Goal: Task Accomplishment & Management: Use online tool/utility

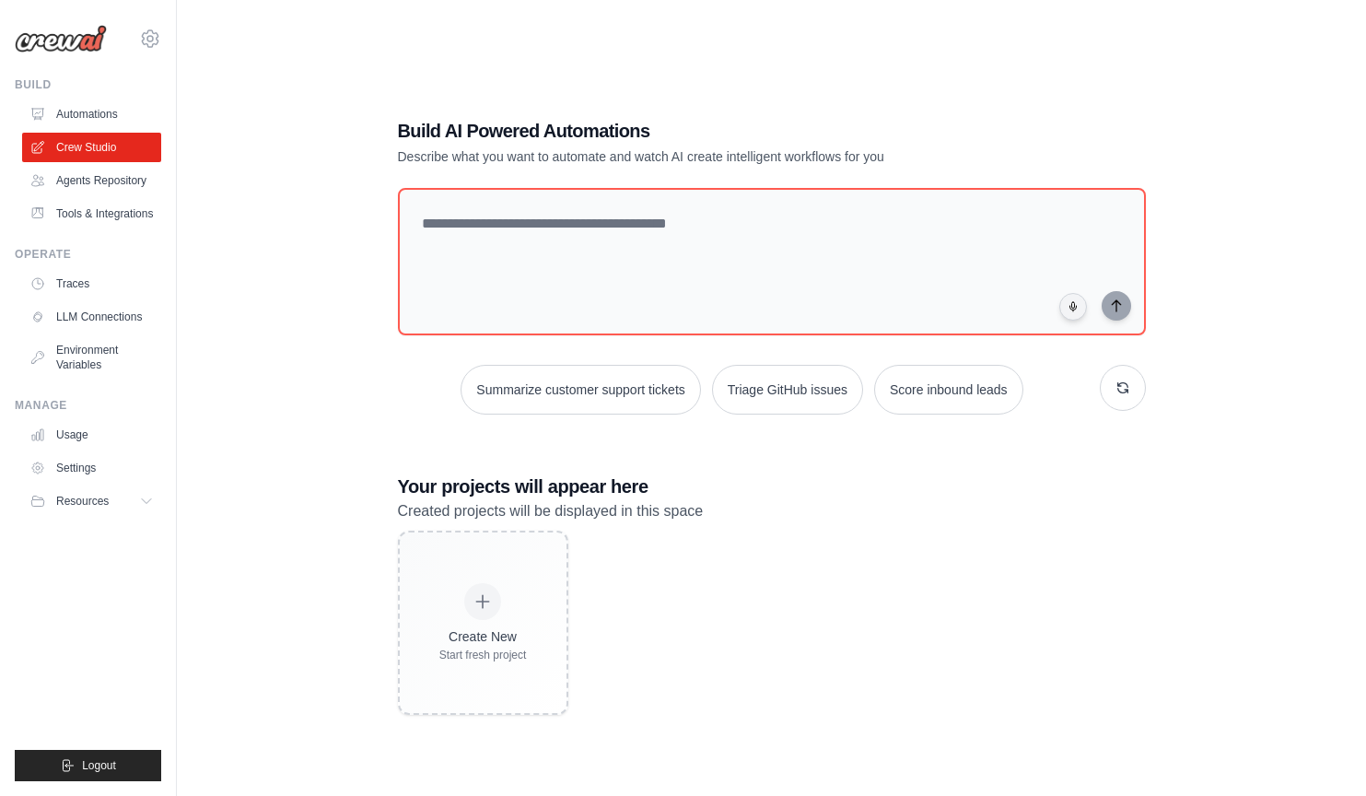
click at [328, 90] on div "Build AI Powered Automations Describe what you want to automate and watch AI cr…" at bounding box center [771, 416] width 1130 height 796
click at [73, 468] on link "Settings" at bounding box center [93, 467] width 139 height 29
click at [86, 432] on link "Usage" at bounding box center [93, 434] width 139 height 29
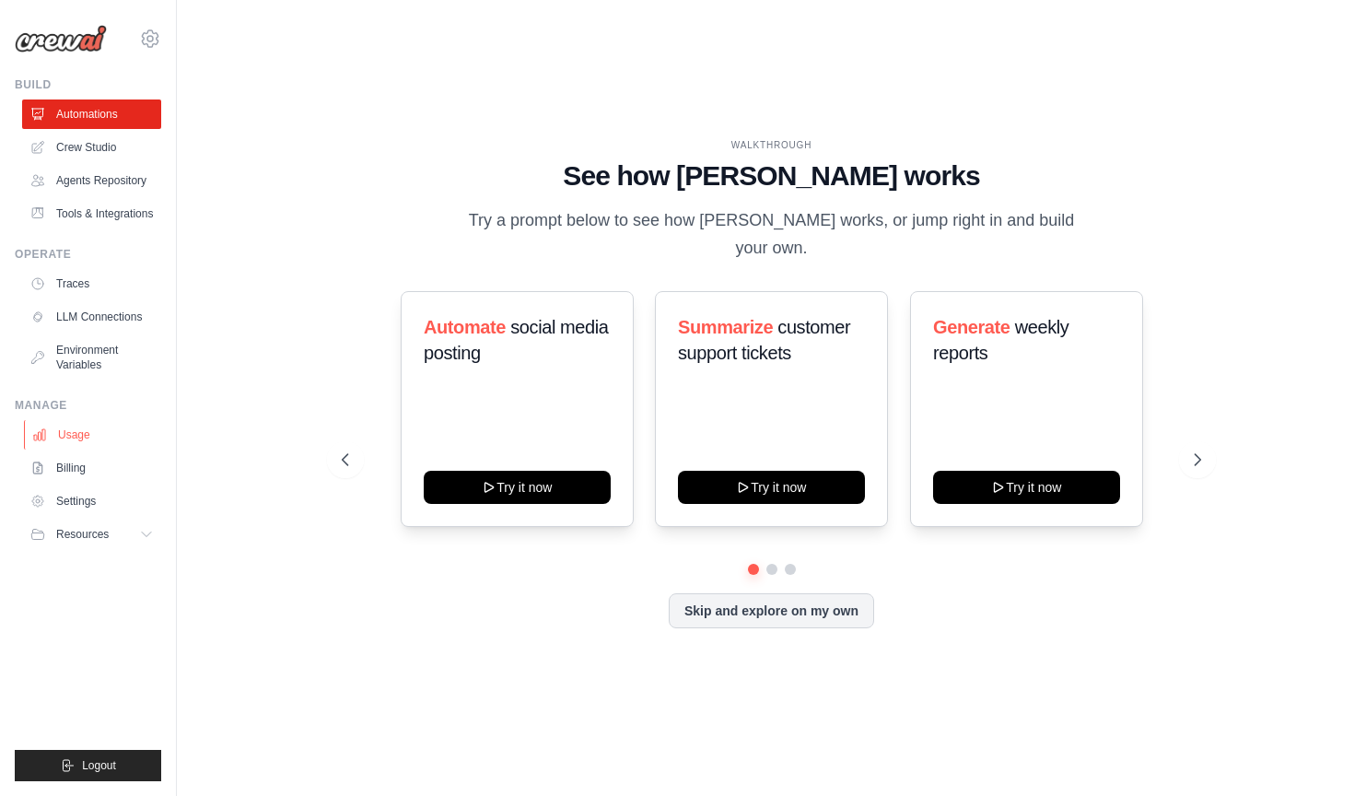
click at [65, 437] on link "Usage" at bounding box center [93, 434] width 139 height 29
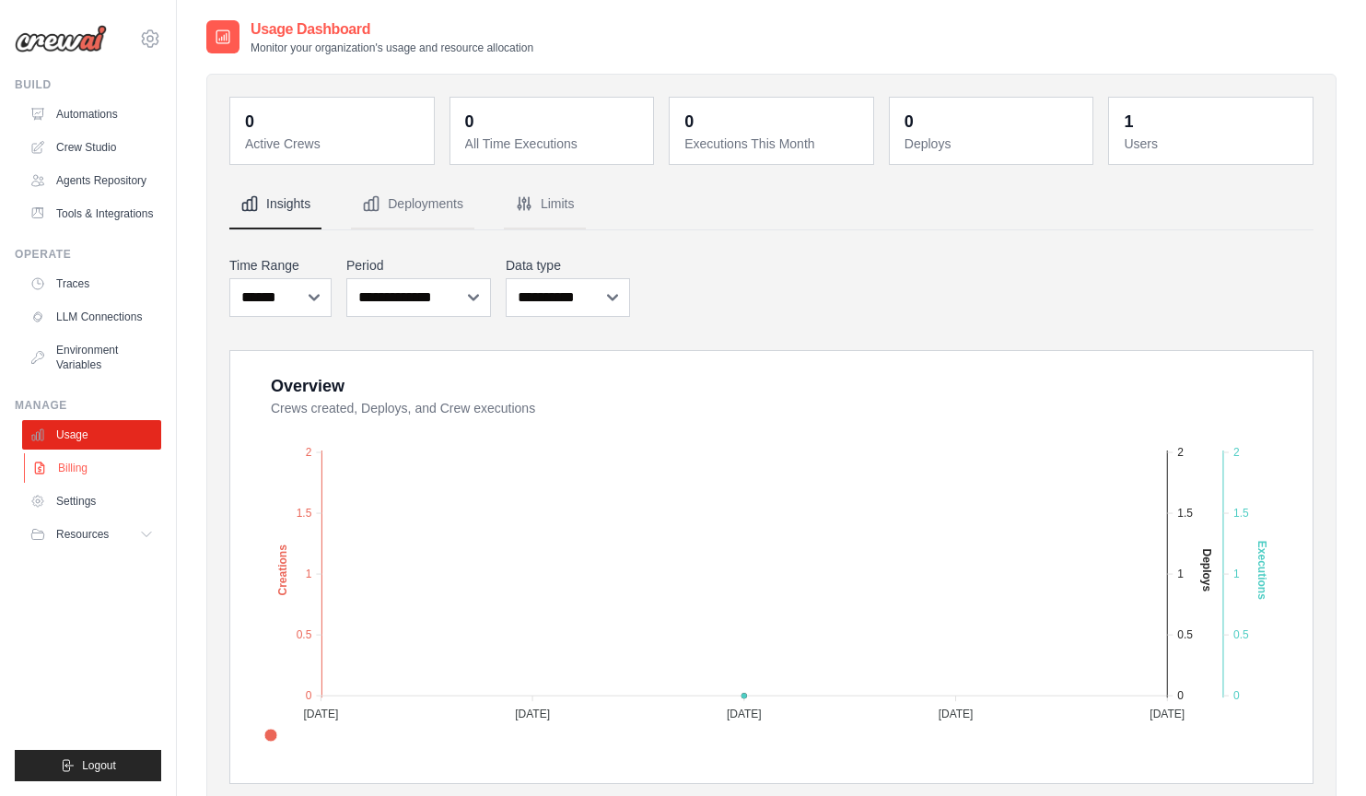
click at [70, 468] on link "Billing" at bounding box center [93, 467] width 139 height 29
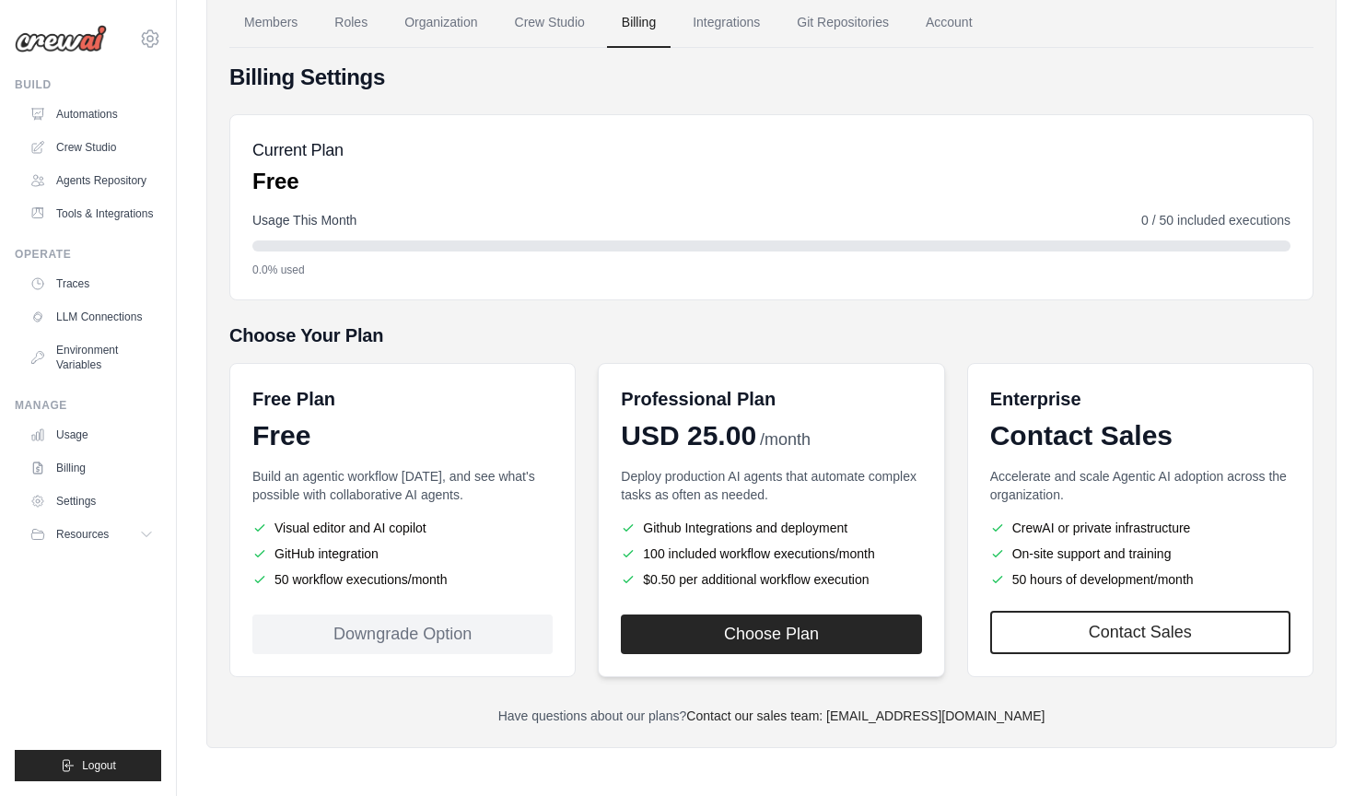
scroll to position [99, 0]
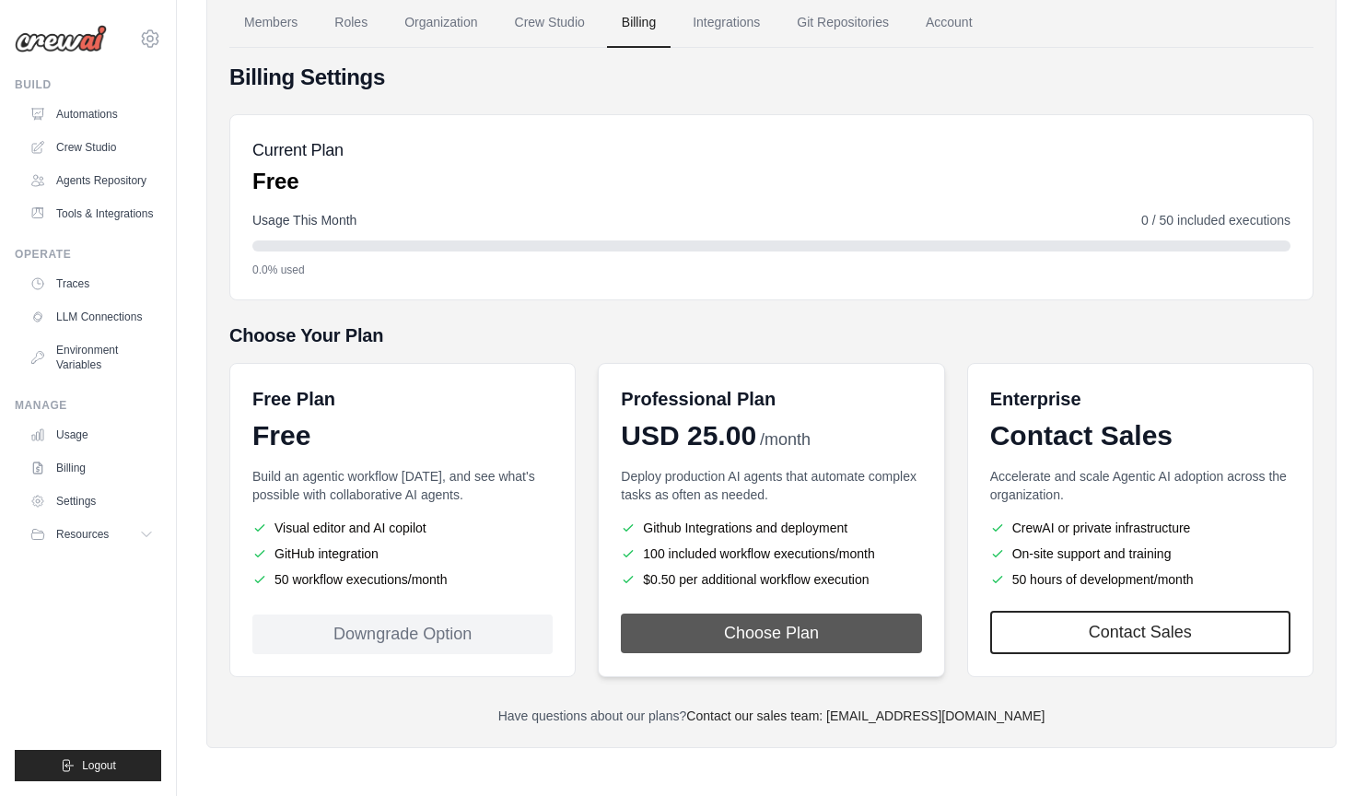
click at [743, 632] on button "Choose Plan" at bounding box center [771, 633] width 300 height 40
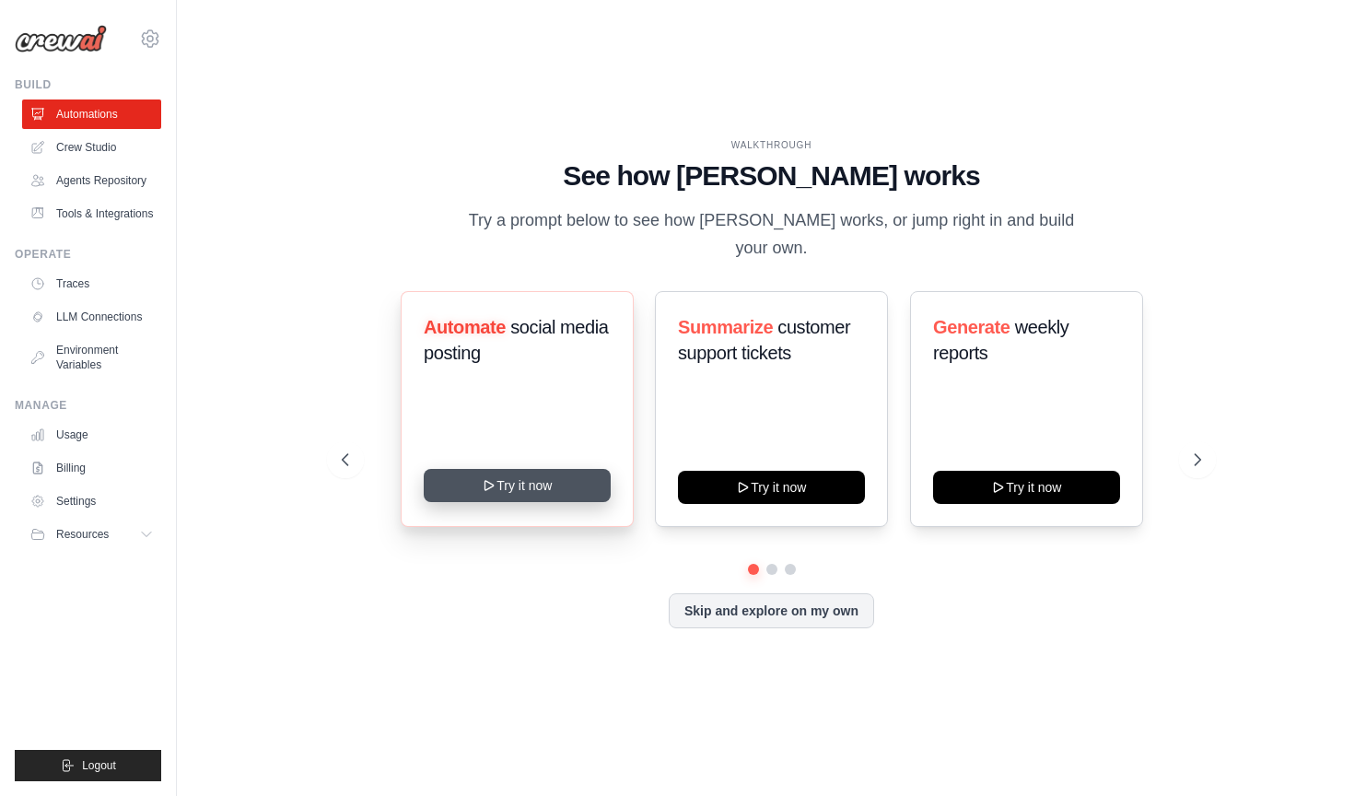
click at [537, 479] on button "Try it now" at bounding box center [517, 485] width 187 height 33
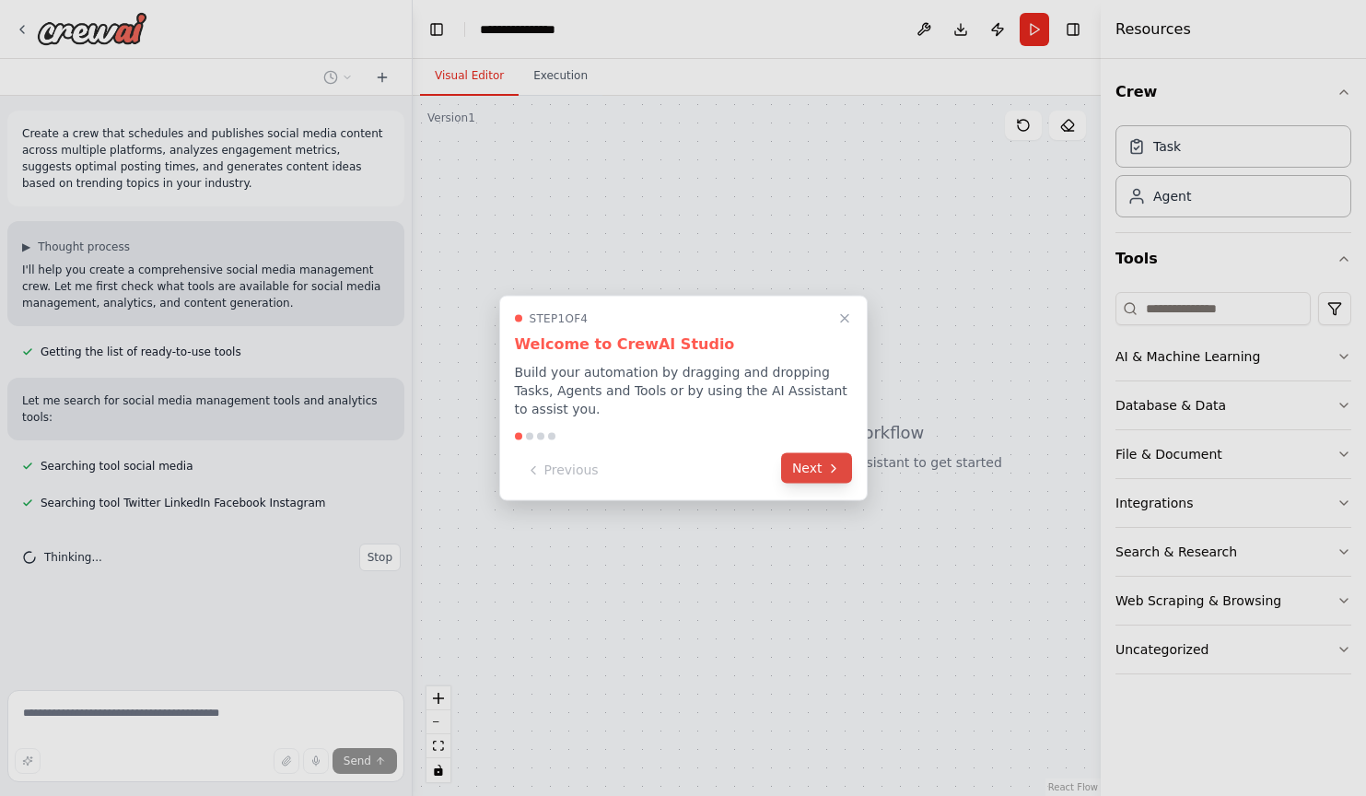
click at [806, 469] on button "Next" at bounding box center [816, 468] width 71 height 30
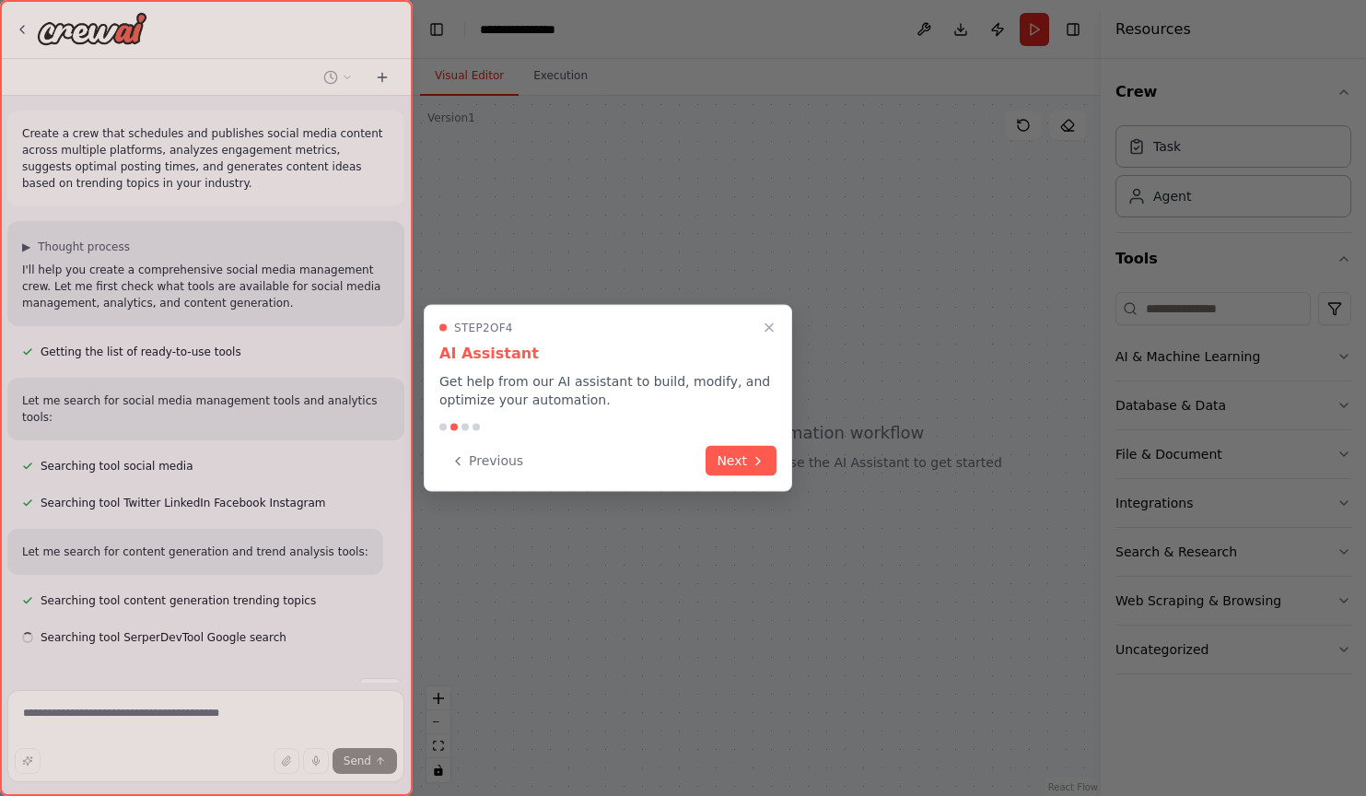
scroll to position [35, 0]
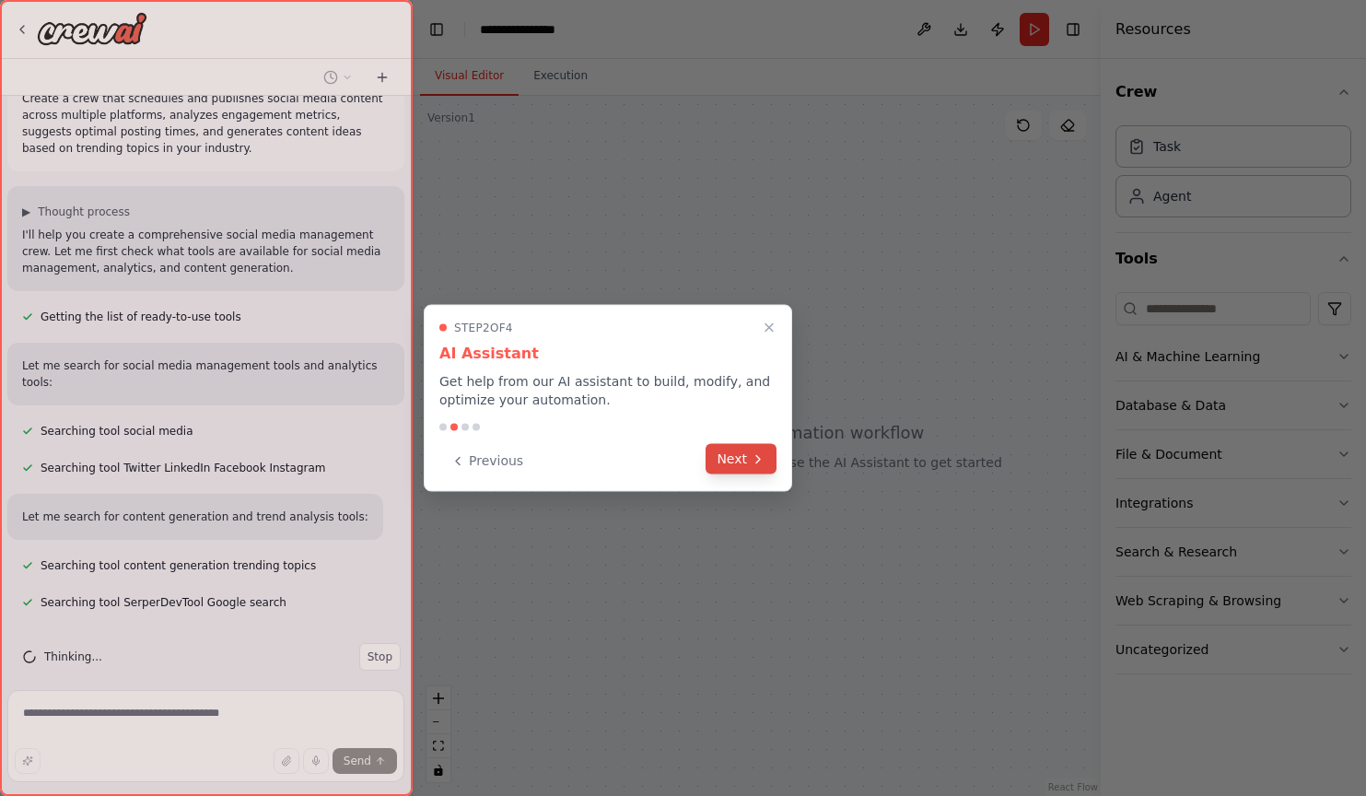
click at [730, 459] on button "Next" at bounding box center [741, 459] width 71 height 30
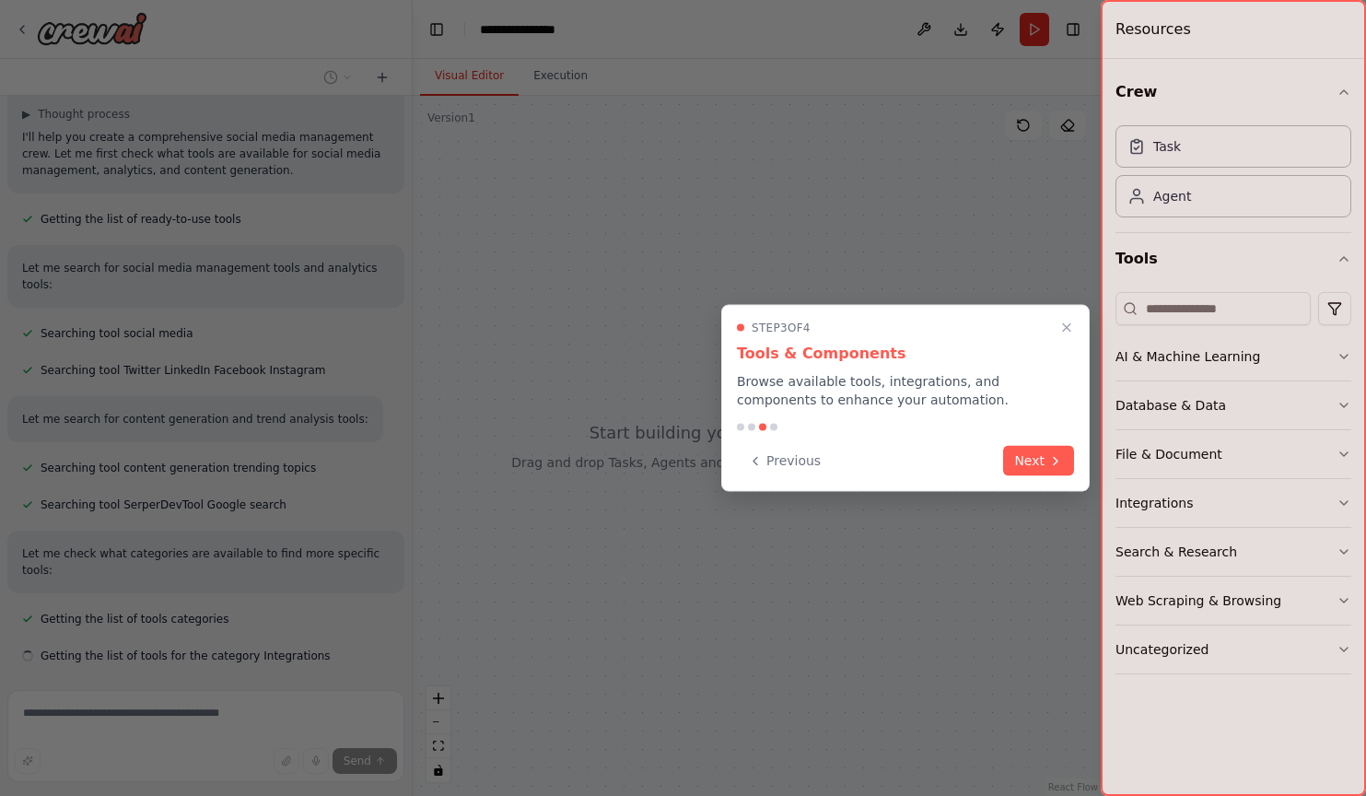
scroll to position [169, 0]
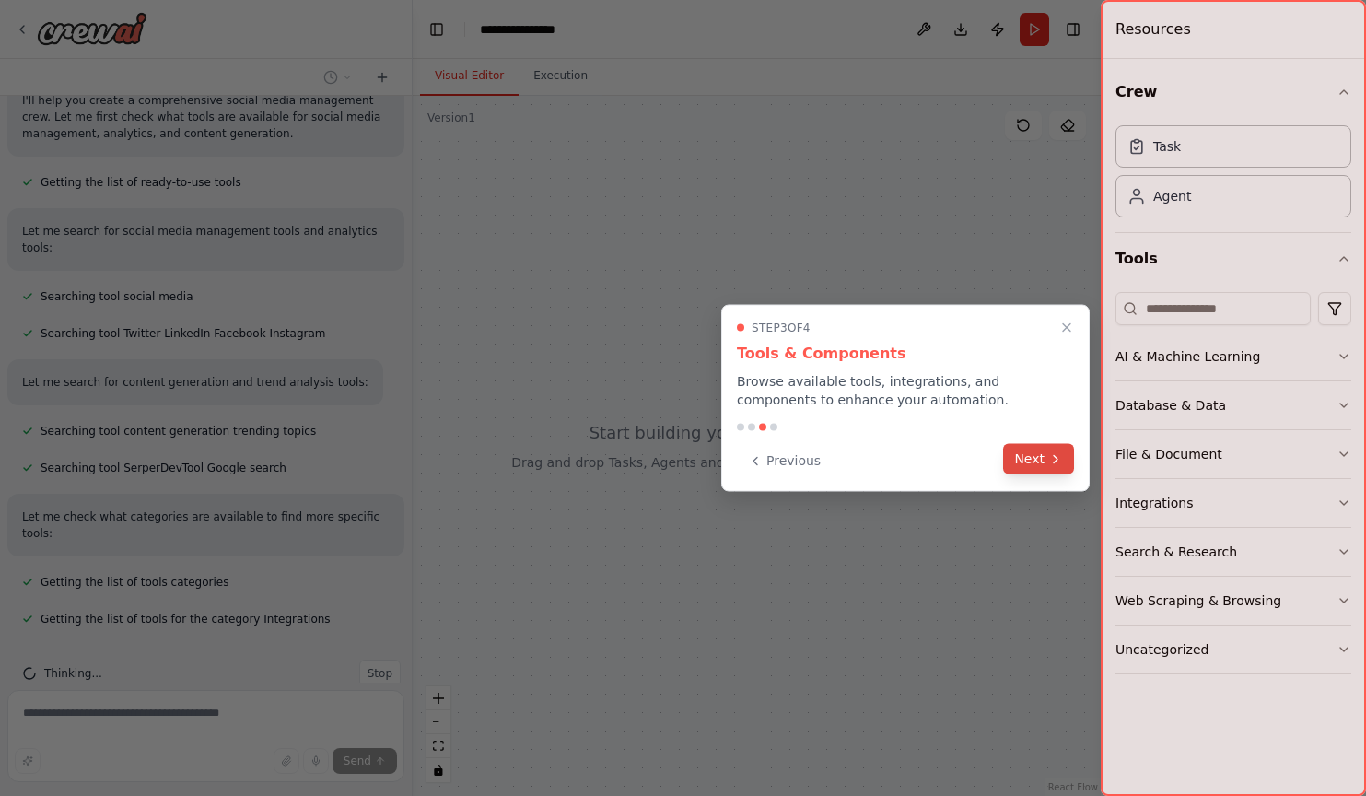
click at [1033, 457] on button "Next" at bounding box center [1038, 459] width 71 height 30
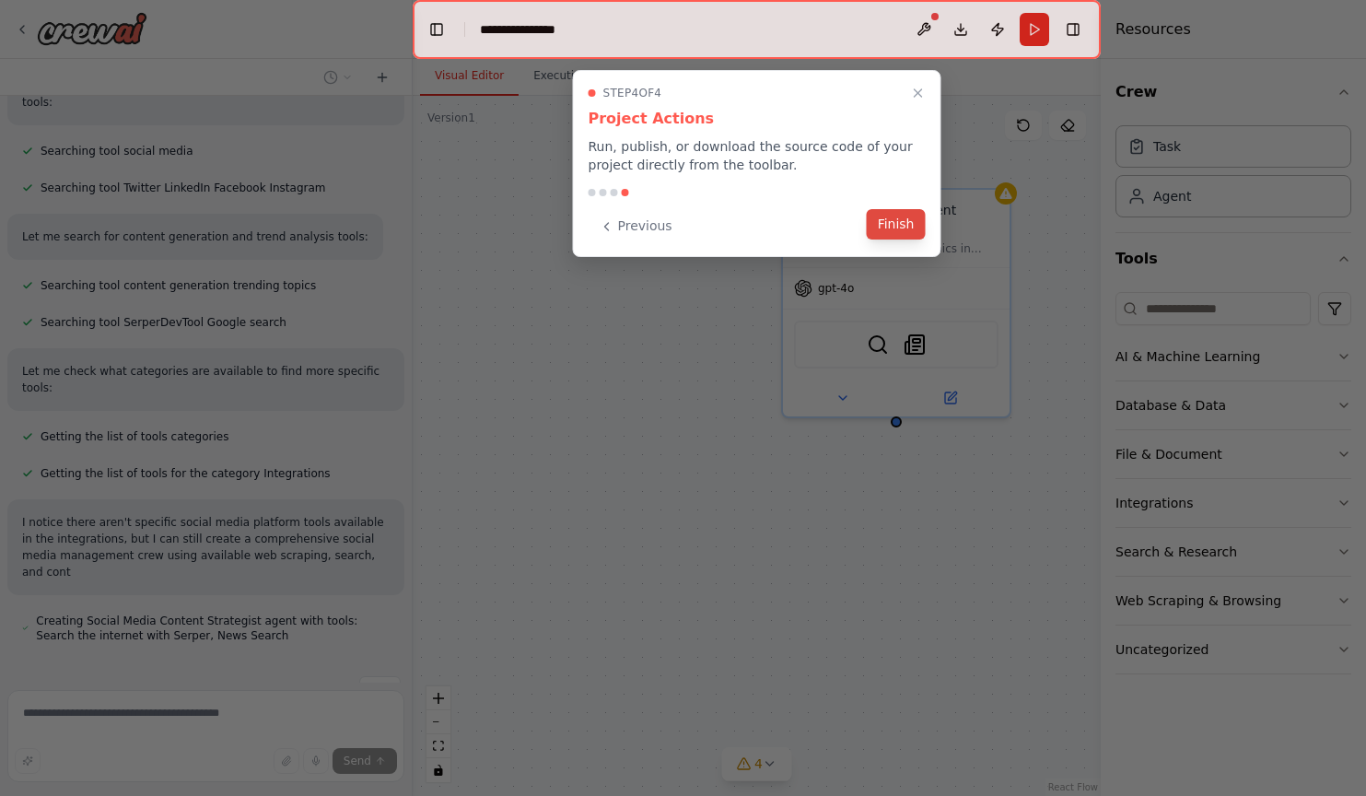
click at [892, 222] on button "Finish" at bounding box center [896, 224] width 59 height 30
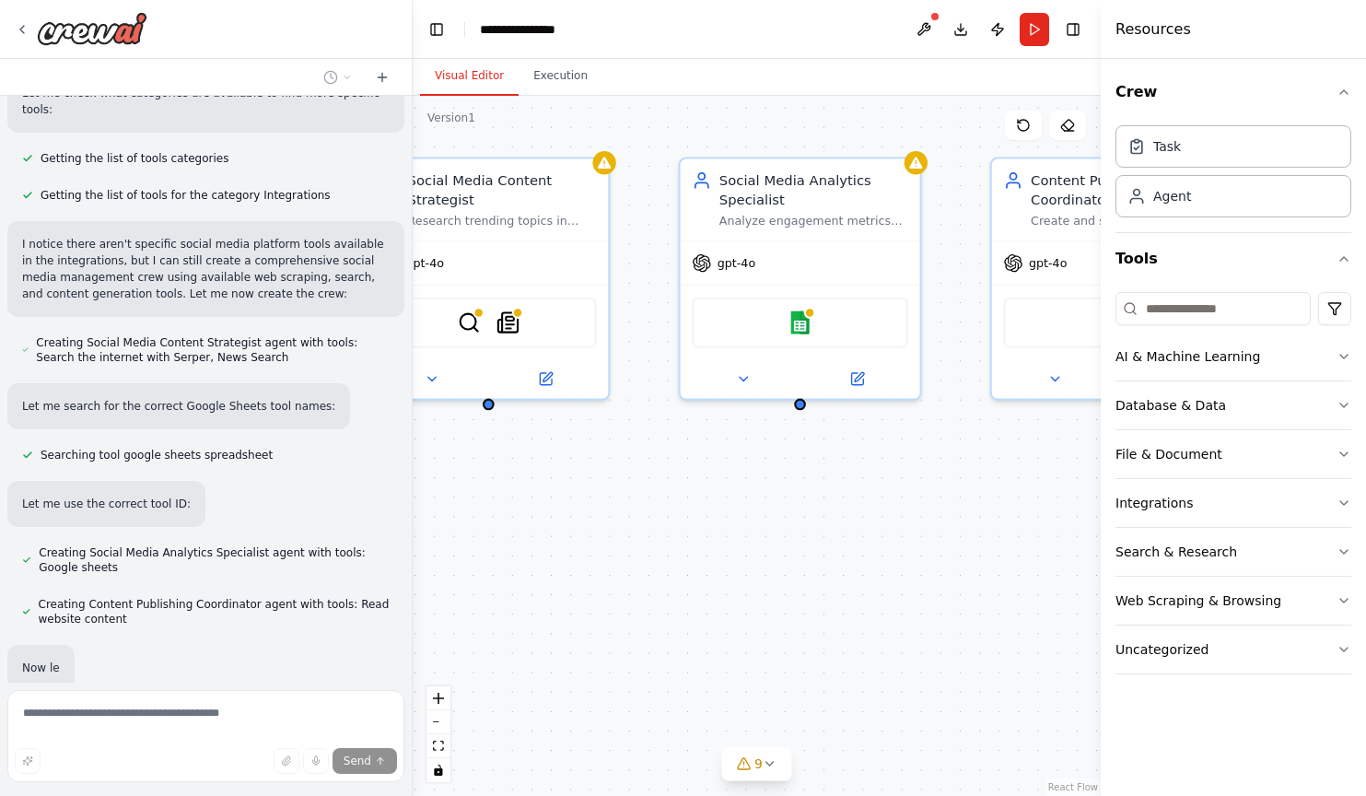
scroll to position [691, 0]
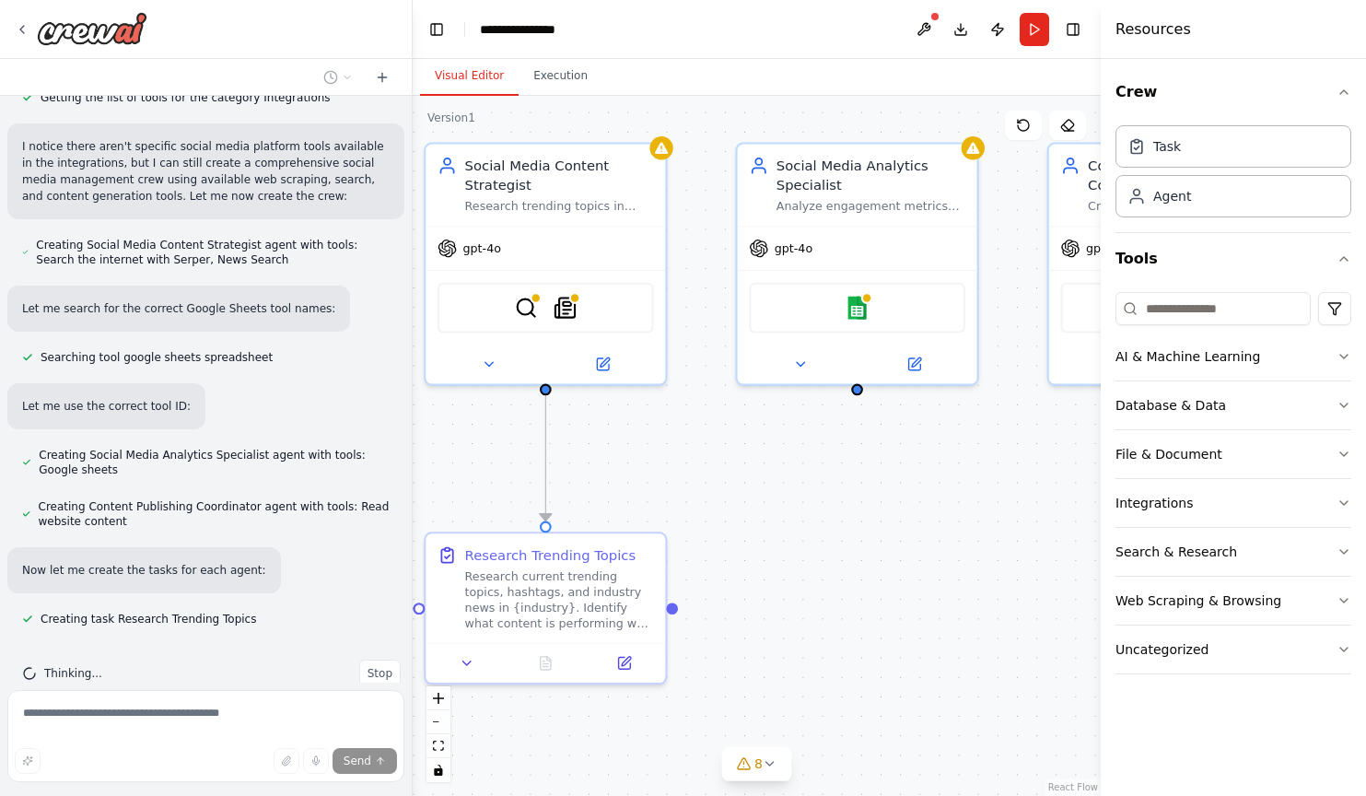
drag, startPoint x: 1058, startPoint y: 353, endPoint x: 710, endPoint y: 314, distance: 350.3
click at [710, 314] on div ".deletable-edge-delete-btn { width: 20px; height: 20px; border: 0px solid #ffff…" at bounding box center [757, 446] width 688 height 700
click at [854, 307] on img at bounding box center [857, 303] width 23 height 23
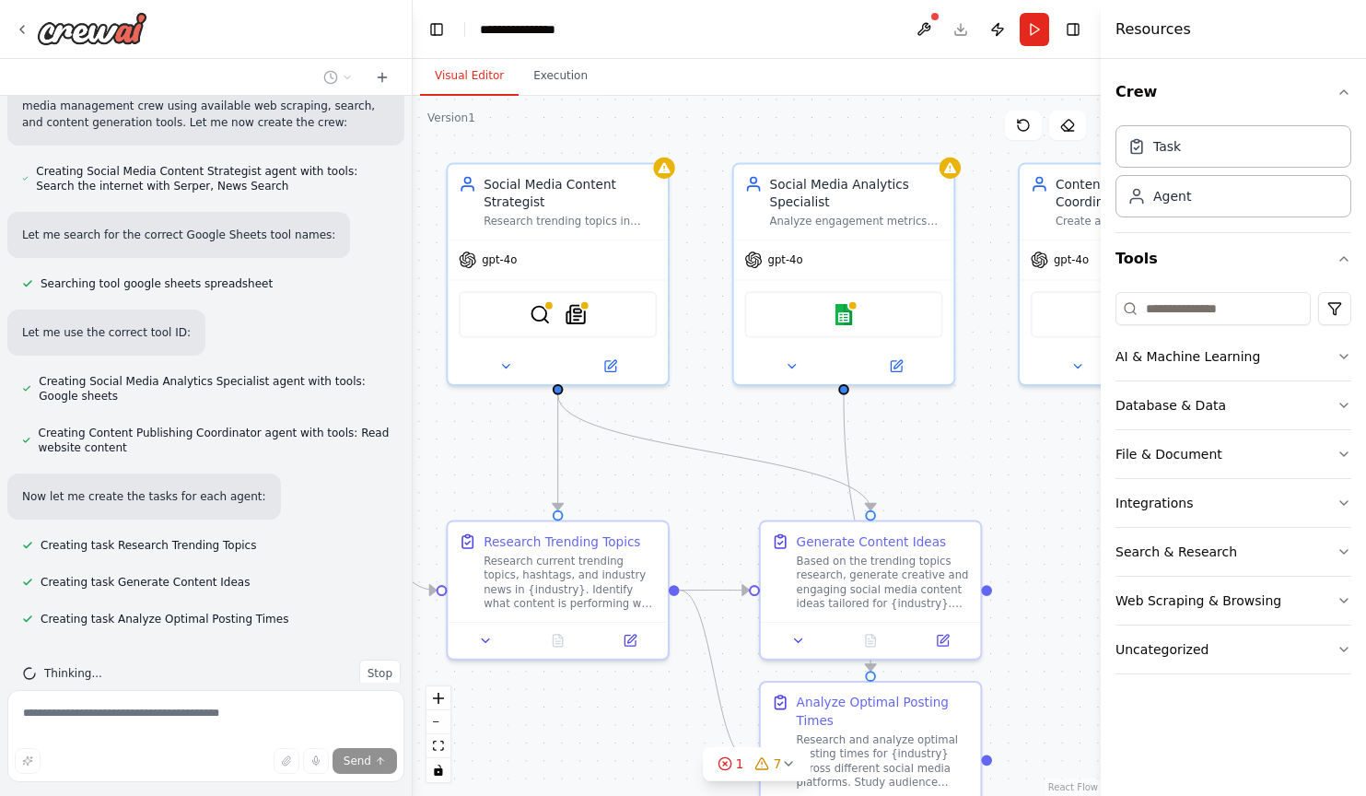
scroll to position [801, 0]
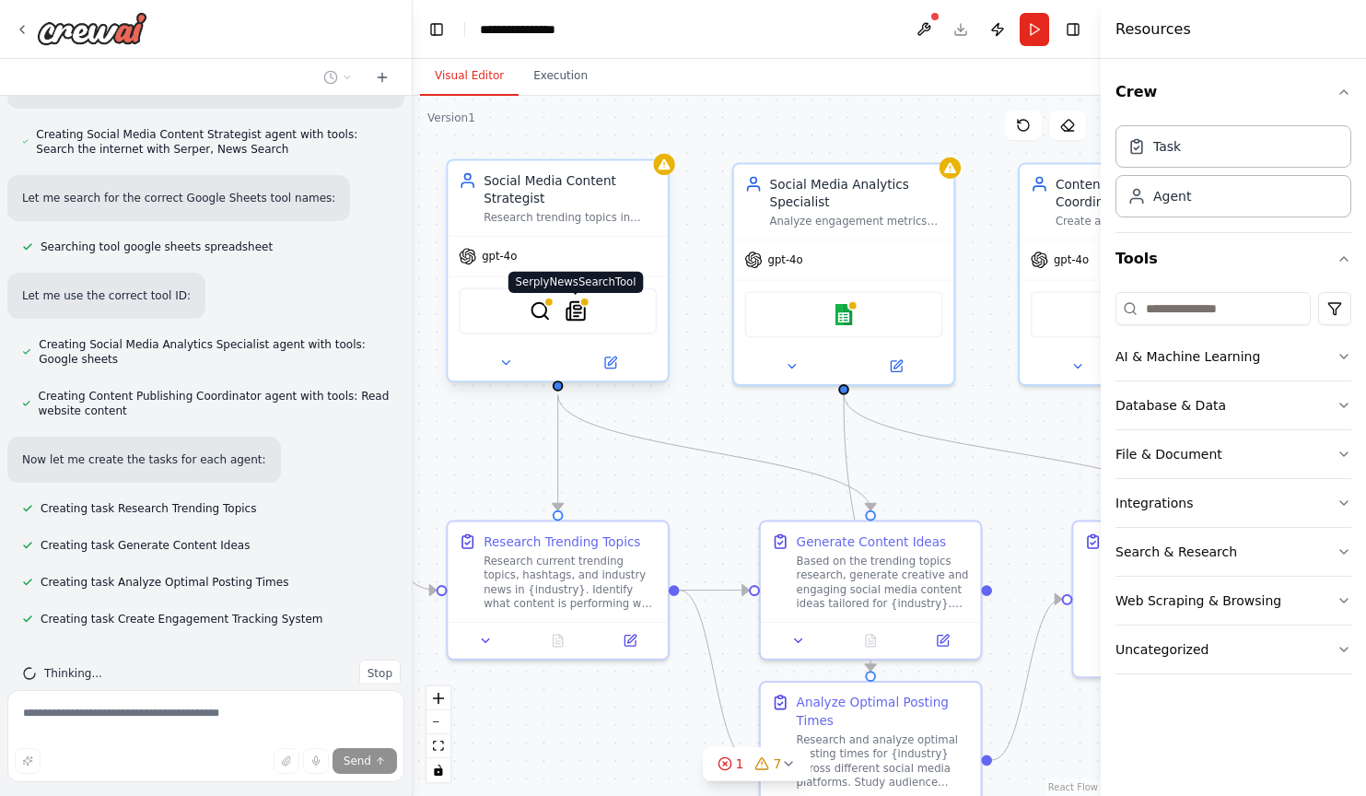
click at [576, 315] on img at bounding box center [575, 310] width 21 height 21
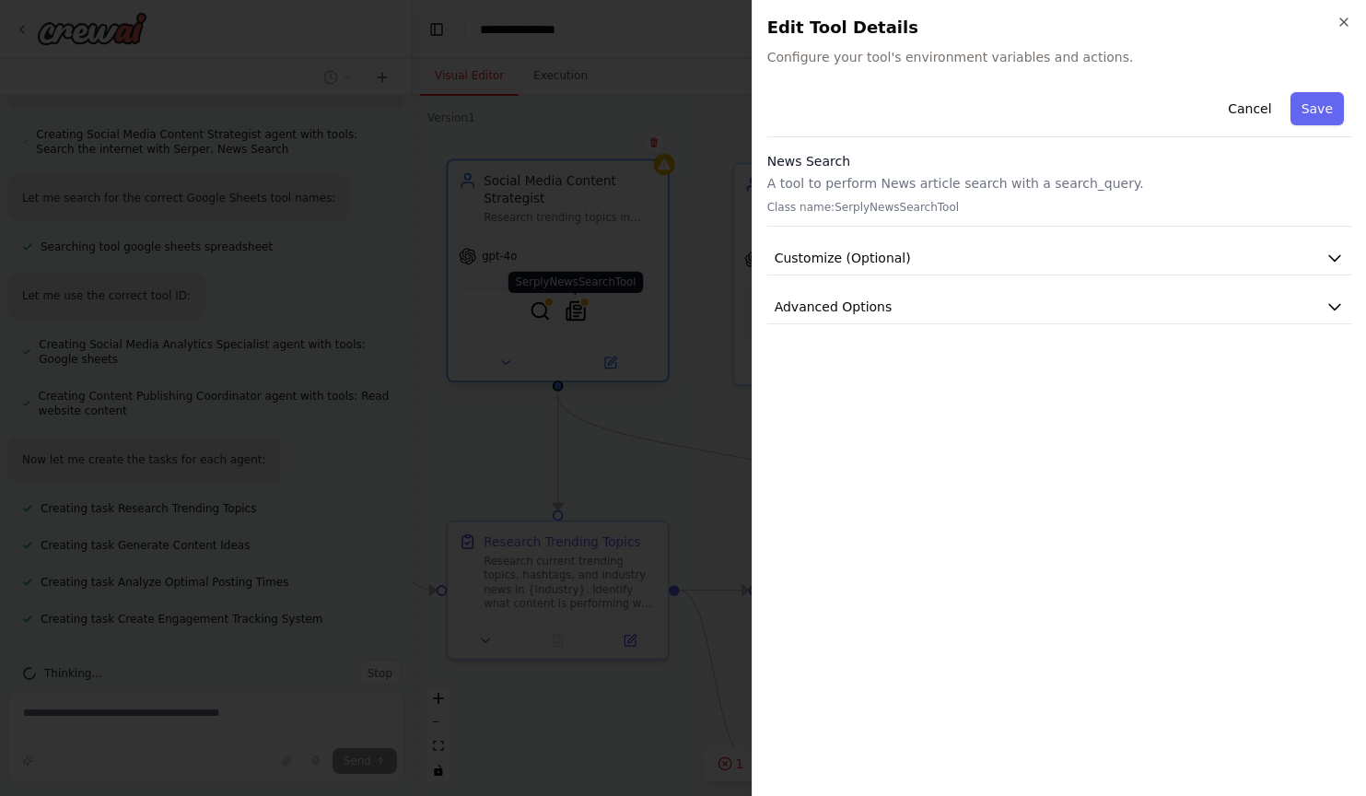
scroll to position [838, 0]
click at [1337, 257] on icon "button" at bounding box center [1334, 258] width 18 height 18
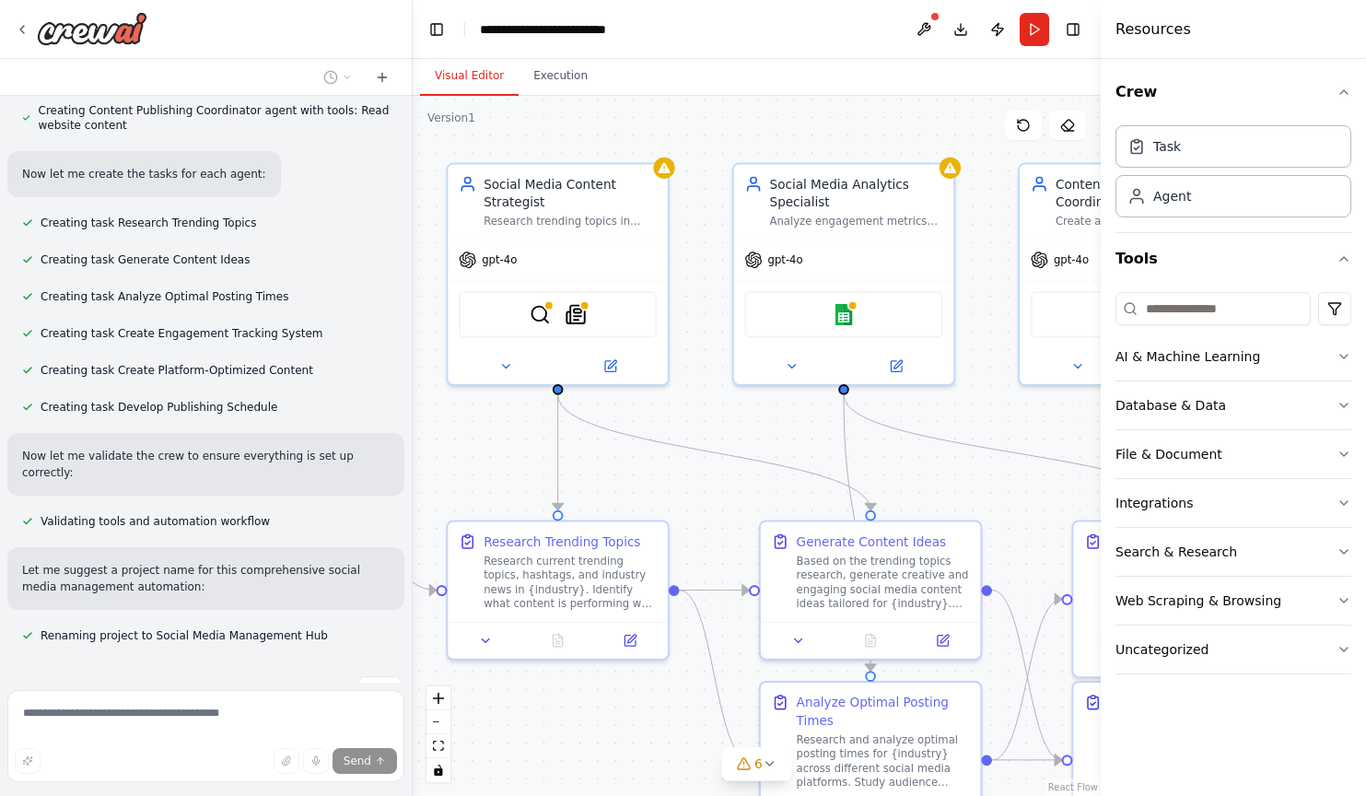
scroll to position [1236, 0]
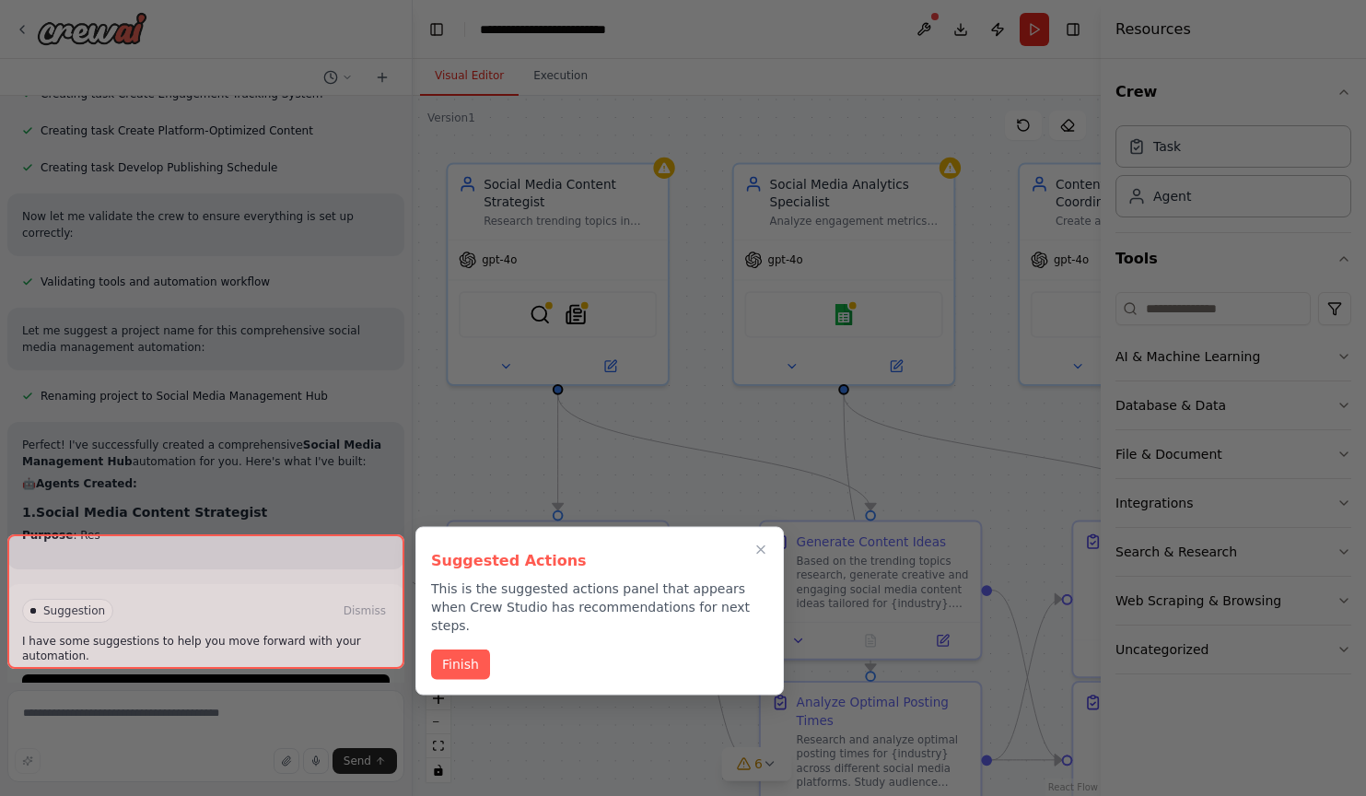
click at [462, 649] on button "Finish" at bounding box center [460, 664] width 59 height 30
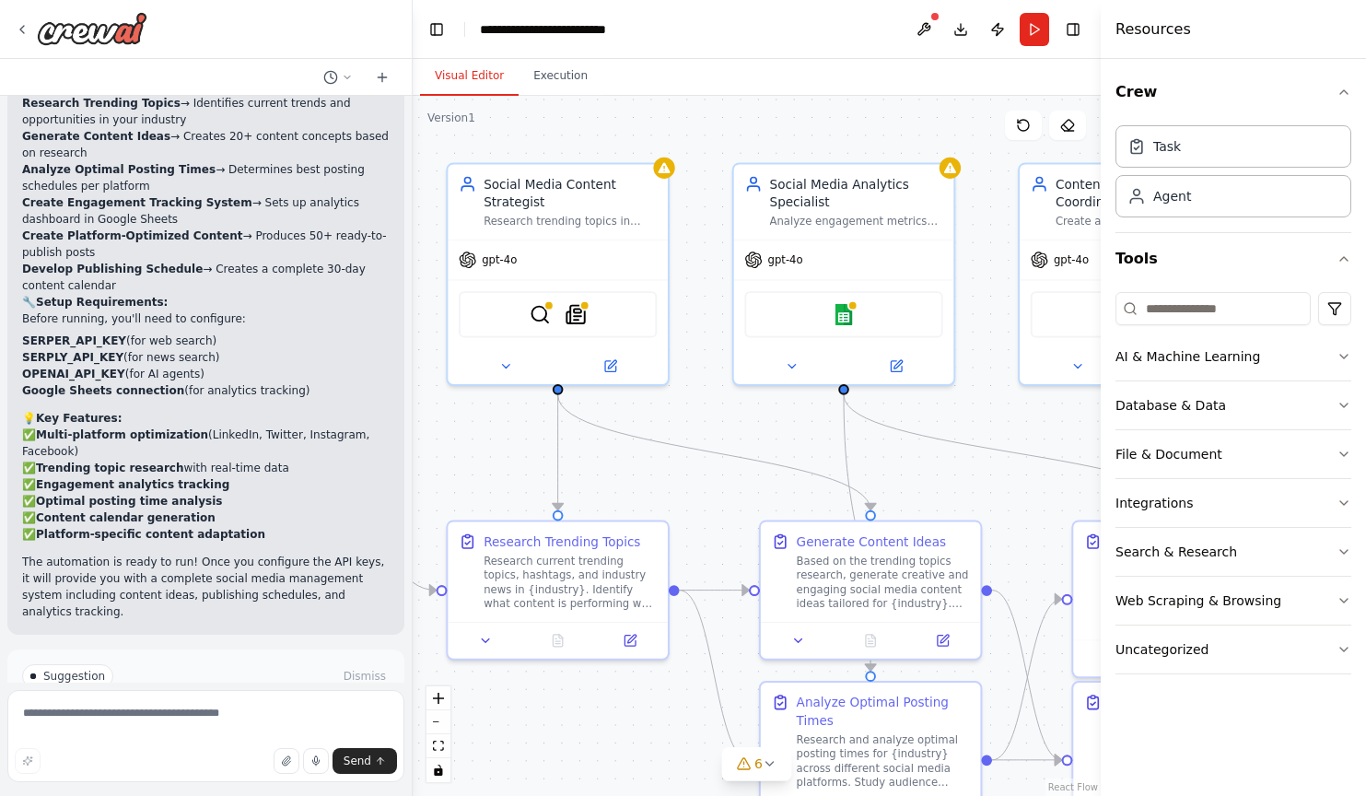
scroll to position [2075, 0]
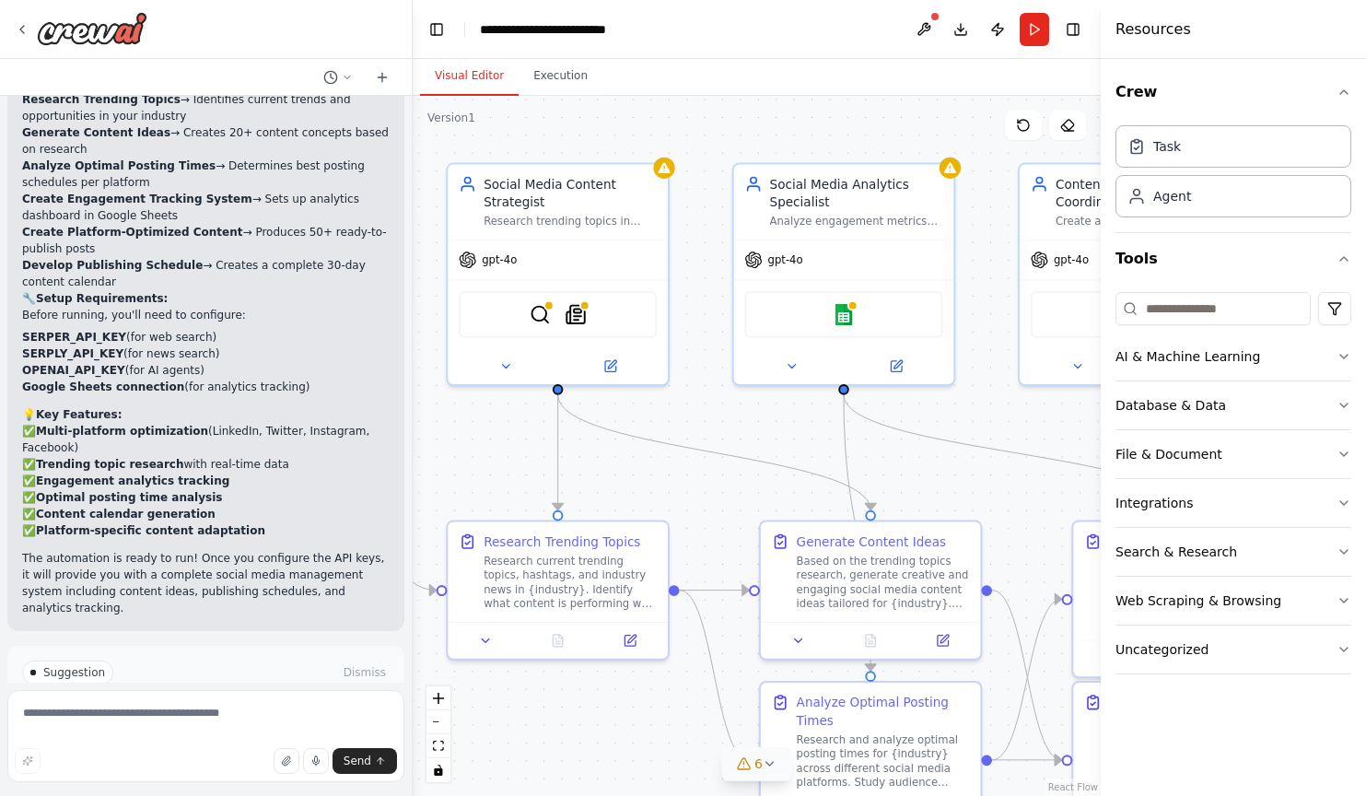
click at [771, 762] on icon at bounding box center [770, 763] width 15 height 15
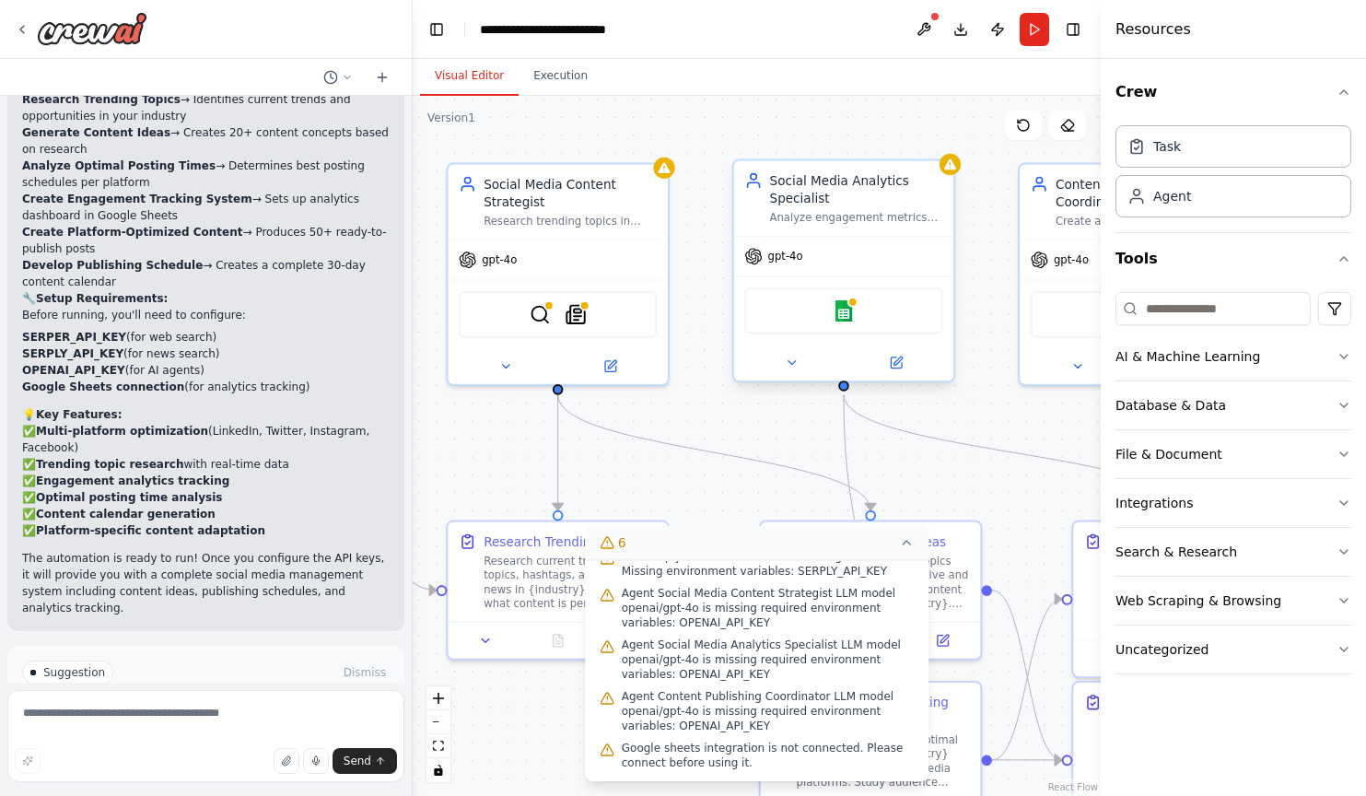
scroll to position [103, 0]
click at [685, 426] on div ".deletable-edge-delete-btn { width: 20px; height: 20px; border: 0px solid #ffff…" at bounding box center [757, 446] width 688 height 700
